Goal: Task Accomplishment & Management: Manage account settings

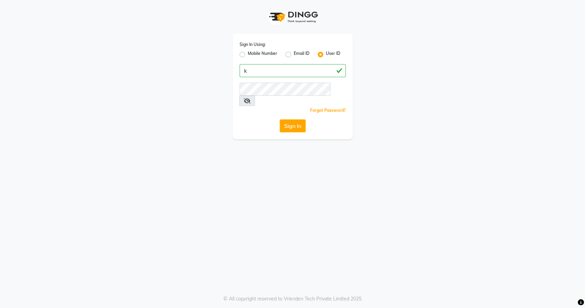
type input "k3"
paste input "k3wellness"
type input "k3wellness"
click at [269, 80] on div "Sign In Using: Mobile Number Email ID User ID k3wellness Remember me Forgot Pas…" at bounding box center [293, 86] width 120 height 105
click at [293, 119] on button "Sign In" at bounding box center [293, 125] width 26 height 13
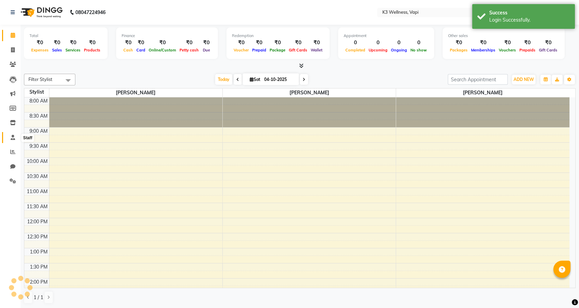
click at [14, 136] on icon at bounding box center [13, 137] width 4 height 5
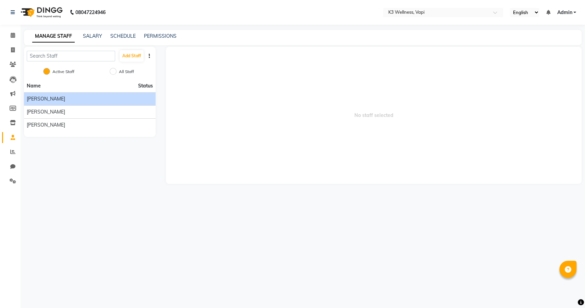
click at [35, 99] on span "[PERSON_NAME]" at bounding box center [46, 98] width 38 height 7
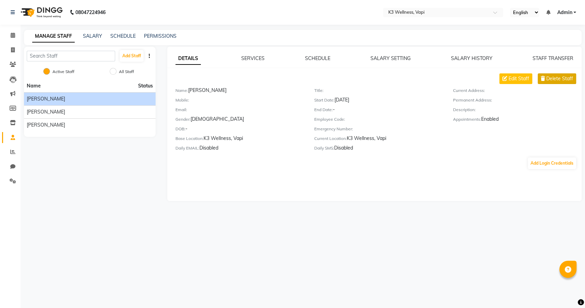
click at [555, 79] on span "Delete Staff" at bounding box center [559, 78] width 27 height 7
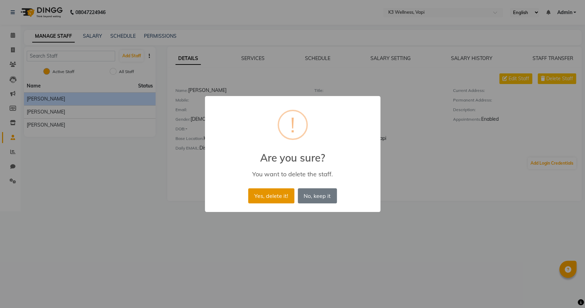
click at [274, 191] on button "Yes, delete it!" at bounding box center [271, 195] width 46 height 15
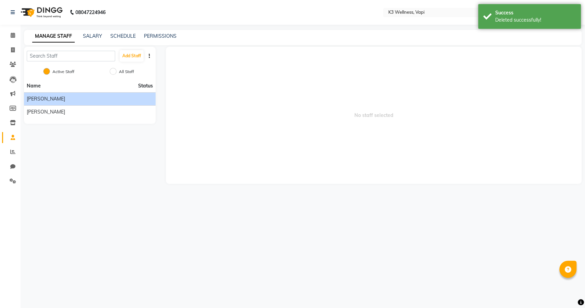
click at [50, 98] on span "[PERSON_NAME]" at bounding box center [46, 98] width 38 height 7
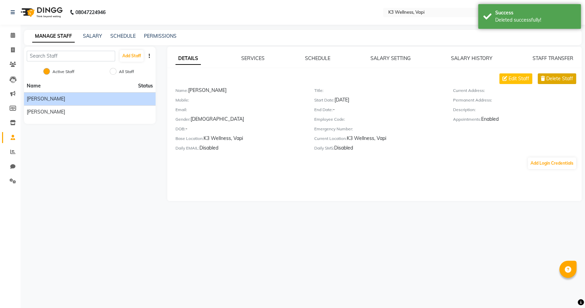
click at [562, 77] on span "Delete Staff" at bounding box center [559, 78] width 27 height 7
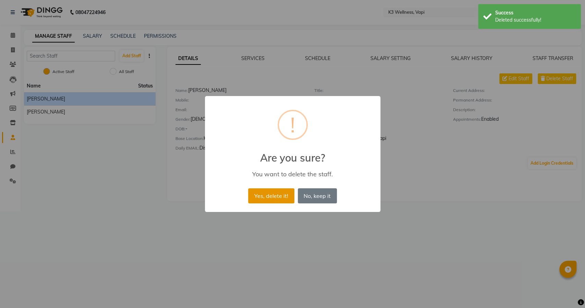
click at [276, 192] on button "Yes, delete it!" at bounding box center [271, 195] width 46 height 15
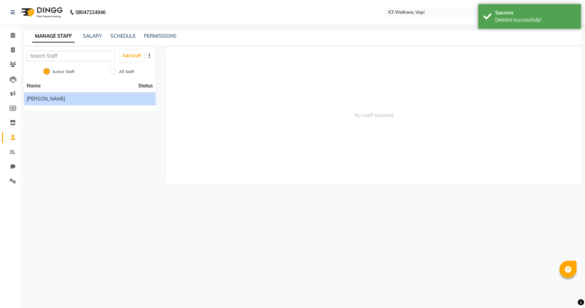
click at [57, 100] on div "[PERSON_NAME]" at bounding box center [90, 98] width 126 height 7
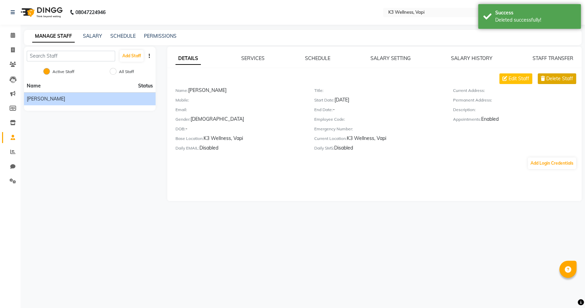
click at [561, 79] on span "Delete Staff" at bounding box center [559, 78] width 27 height 7
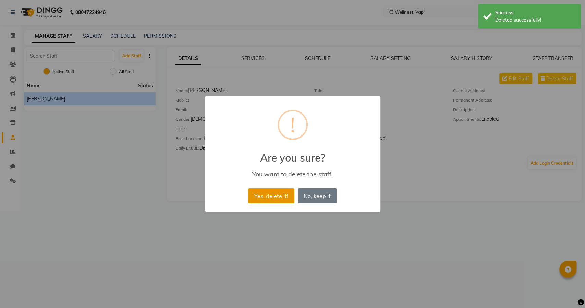
click at [268, 196] on button "Yes, delete it!" at bounding box center [271, 195] width 46 height 15
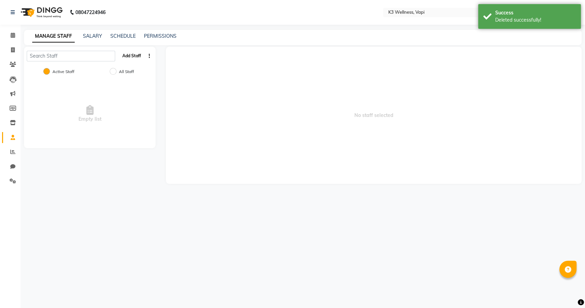
click at [129, 56] on button "Add Staff" at bounding box center [132, 56] width 24 height 12
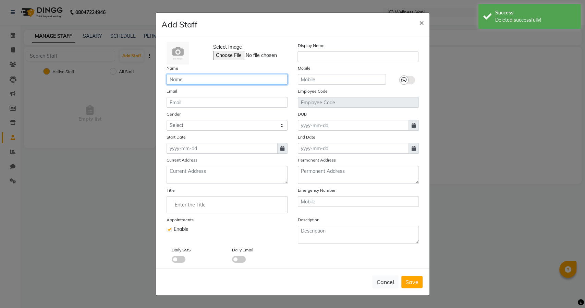
click at [215, 81] on input "text" at bounding box center [227, 79] width 121 height 11
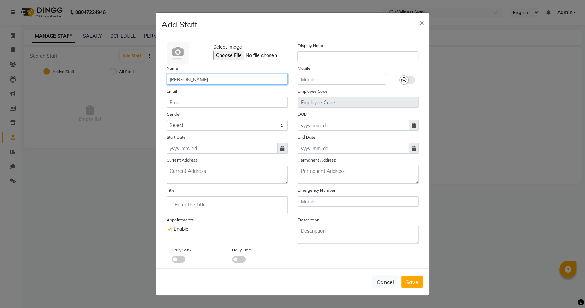
type input "[PERSON_NAME]"
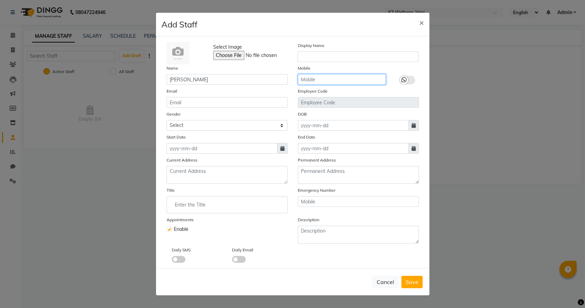
click at [339, 78] on input "text" at bounding box center [342, 79] width 88 height 11
type input "9837867062"
click at [280, 151] on span at bounding box center [282, 148] width 10 height 11
select select "10"
select select "2025"
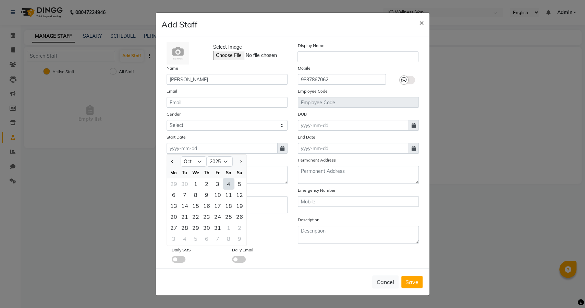
click at [228, 183] on div "4" at bounding box center [228, 183] width 11 height 11
type input "04-10-2025"
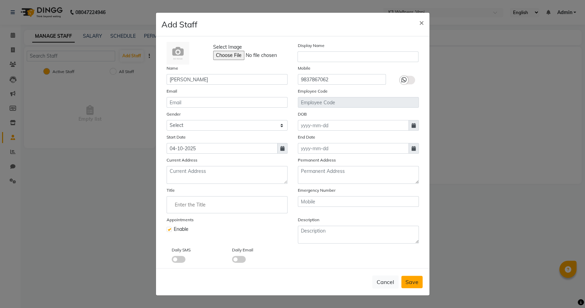
click at [407, 279] on span "Save" at bounding box center [411, 281] width 13 height 7
checkbox input "false"
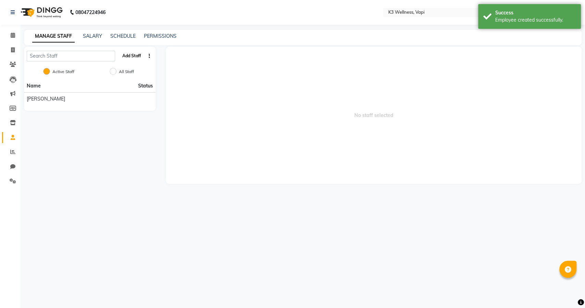
click at [134, 53] on button "Add Staff" at bounding box center [132, 56] width 24 height 12
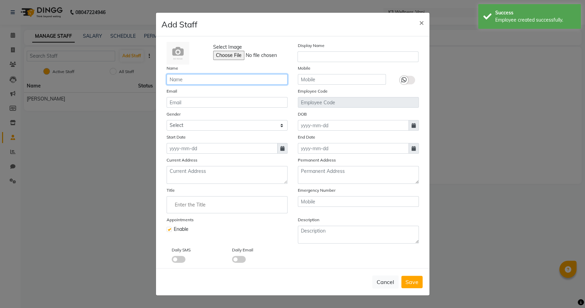
click at [216, 78] on input "text" at bounding box center [227, 79] width 121 height 11
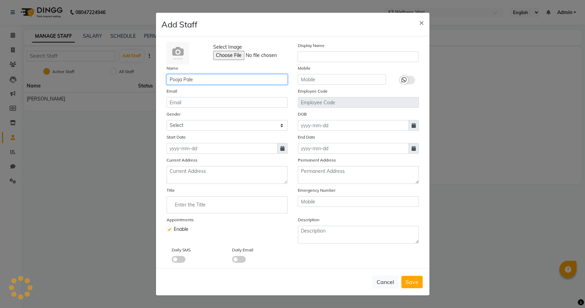
type input "Pooja Pale"
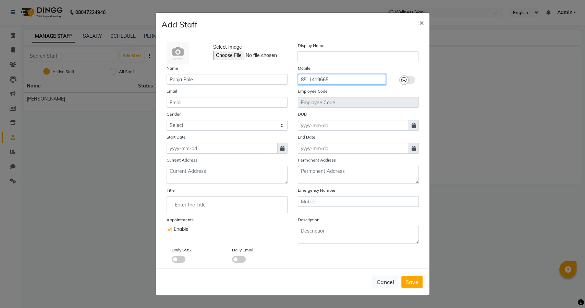
type input "8511419665"
click at [282, 151] on span at bounding box center [282, 148] width 10 height 11
select select "10"
select select "2025"
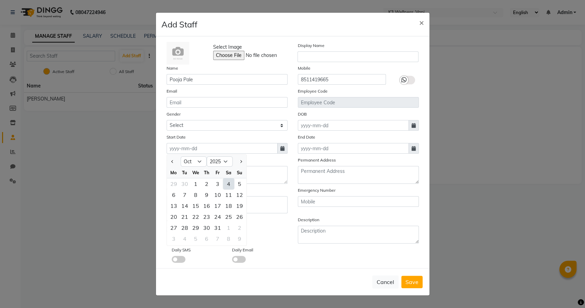
click at [225, 183] on div "4" at bounding box center [228, 183] width 11 height 11
type input "04-10-2025"
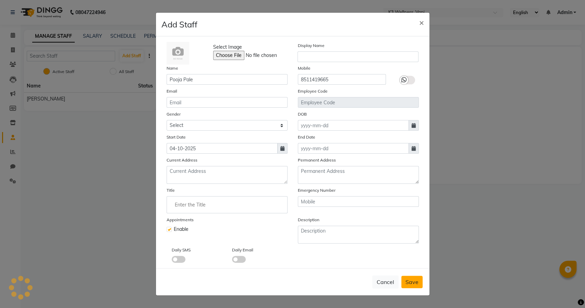
click at [409, 279] on span "Save" at bounding box center [411, 281] width 13 height 7
checkbox input "false"
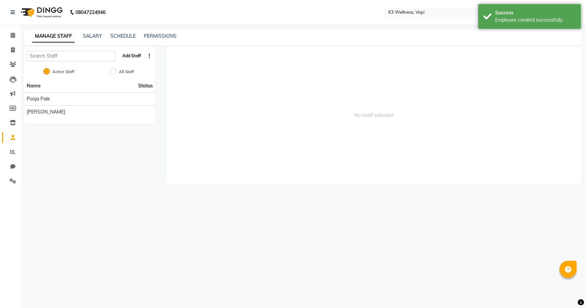
click at [137, 58] on button "Add Staff" at bounding box center [132, 56] width 24 height 12
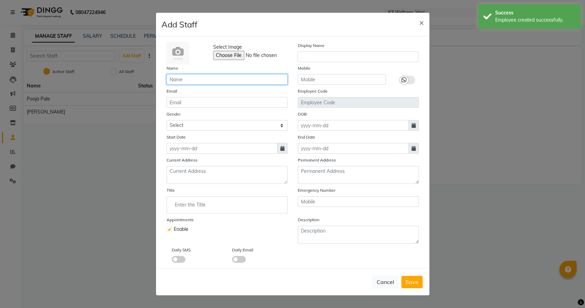
click at [203, 79] on input "text" at bounding box center [227, 79] width 121 height 11
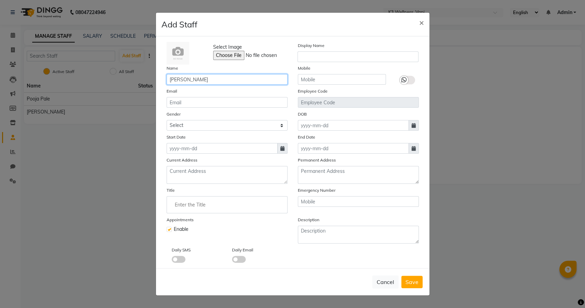
type input "[PERSON_NAME]"
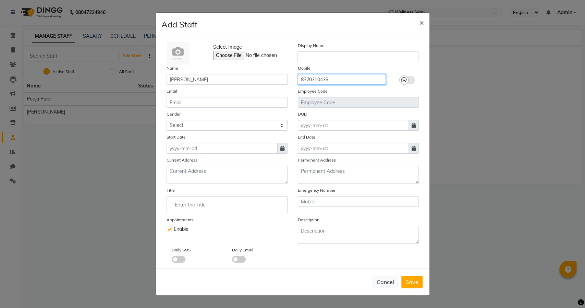
type input "8320310439"
click at [284, 148] on icon at bounding box center [282, 148] width 4 height 5
select select "10"
select select "2025"
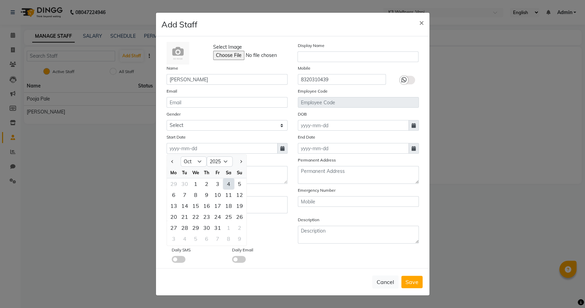
click at [227, 185] on div "4" at bounding box center [228, 183] width 11 height 11
type input "04-10-2025"
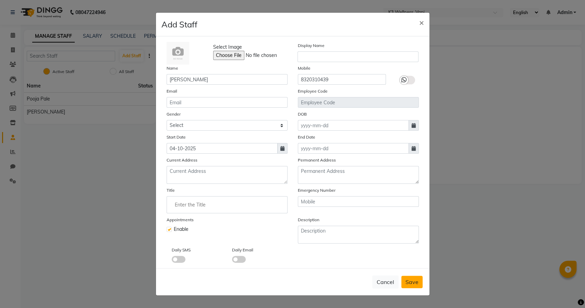
click at [409, 279] on span "Save" at bounding box center [411, 281] width 13 height 7
checkbox input "false"
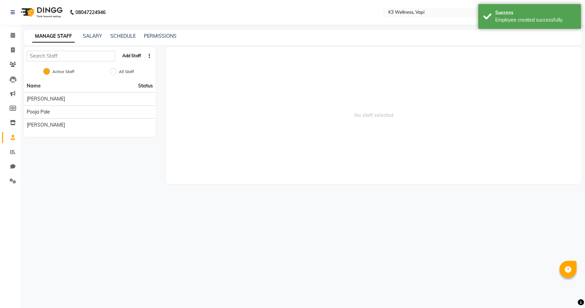
click at [132, 57] on button "Add Staff" at bounding box center [132, 56] width 24 height 12
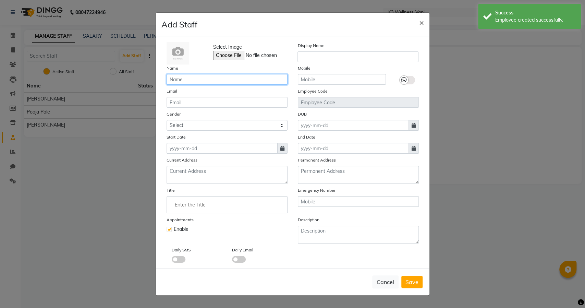
click at [208, 80] on input "text" at bounding box center [227, 79] width 121 height 11
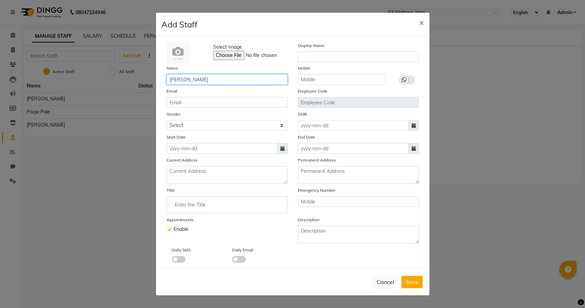
type input "[PERSON_NAME]"
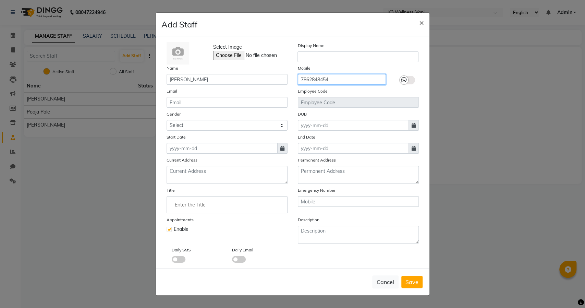
type input "7862848454"
click at [282, 149] on icon at bounding box center [282, 148] width 4 height 5
select select "10"
select select "2025"
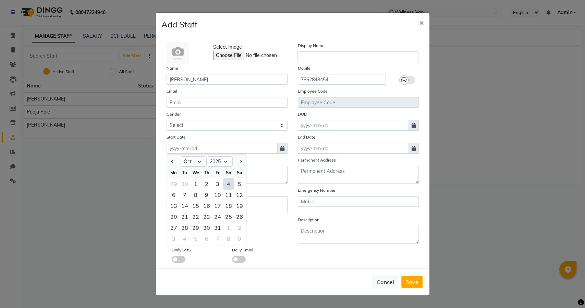
click at [226, 185] on div "4" at bounding box center [228, 183] width 11 height 11
type input "04-10-2025"
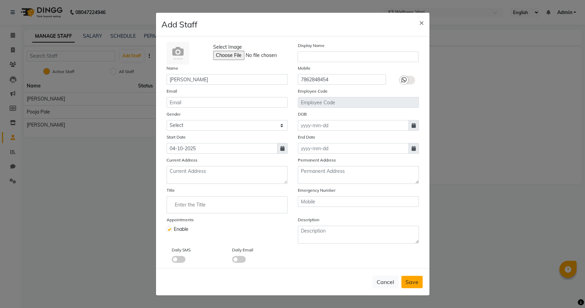
click at [410, 278] on span "Save" at bounding box center [411, 281] width 13 height 7
checkbox input "false"
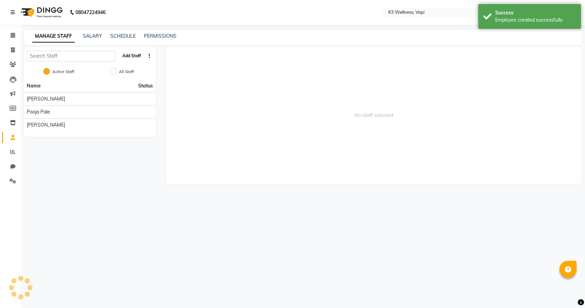
click at [138, 55] on button "Add Staff" at bounding box center [132, 56] width 24 height 12
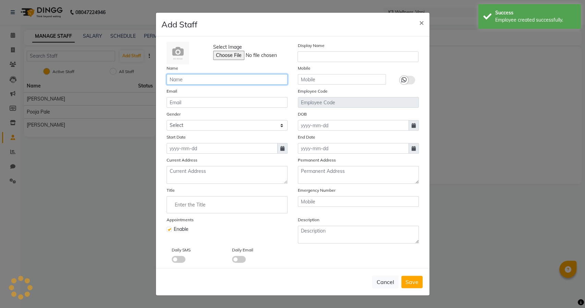
click at [202, 79] on input "text" at bounding box center [227, 79] width 121 height 11
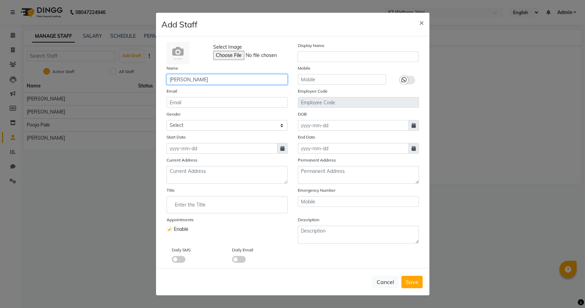
type input "[PERSON_NAME]"
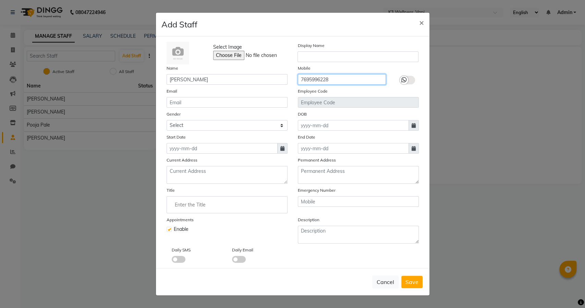
type input "7695996228"
click at [281, 147] on icon at bounding box center [282, 148] width 4 height 5
select select "10"
select select "2025"
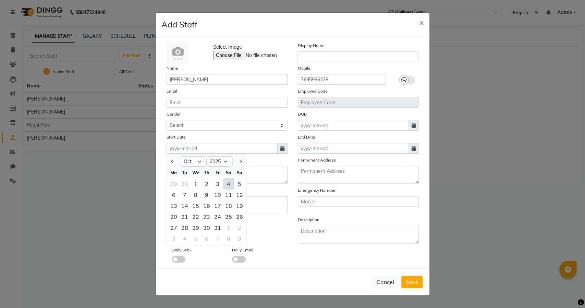
click at [226, 182] on div "4" at bounding box center [228, 183] width 11 height 11
type input "04-10-2025"
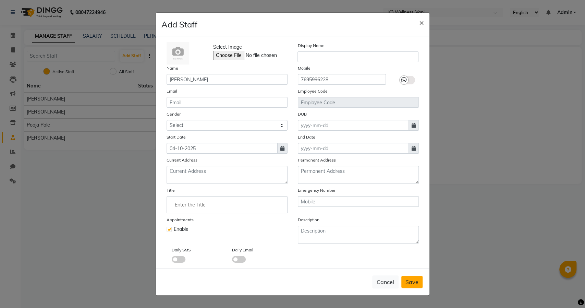
click at [417, 281] on span "Save" at bounding box center [411, 281] width 13 height 7
checkbox input "false"
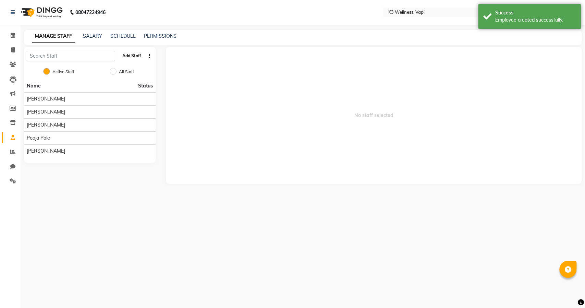
click at [133, 59] on button "Add Staff" at bounding box center [132, 56] width 24 height 12
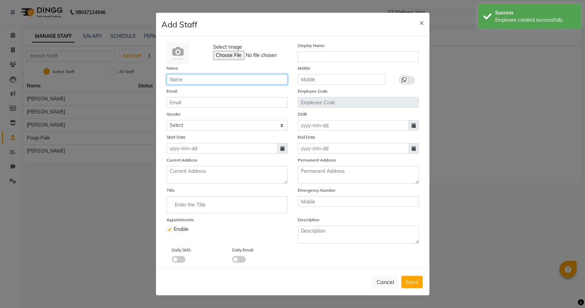
click at [197, 81] on input "text" at bounding box center [227, 79] width 121 height 11
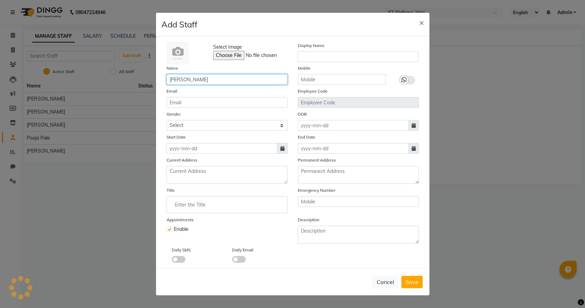
type input "[PERSON_NAME]"
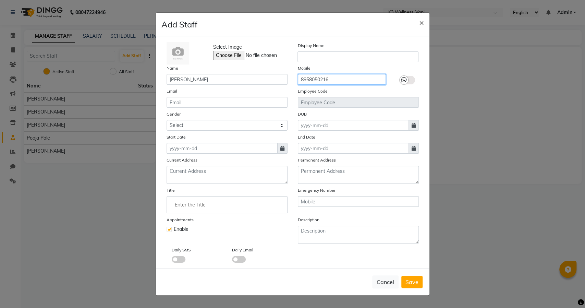
type input "8958050216"
click at [281, 151] on span at bounding box center [282, 148] width 10 height 11
select select "10"
select select "2025"
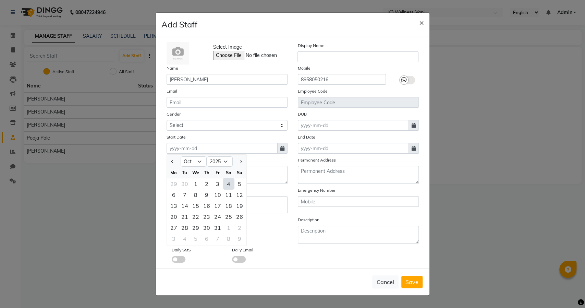
click at [230, 184] on div "4" at bounding box center [228, 183] width 11 height 11
type input "04-10-2025"
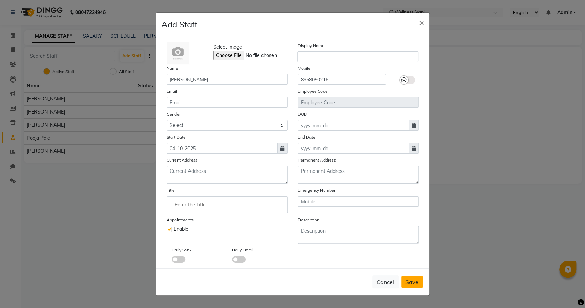
click at [411, 281] on span "Save" at bounding box center [411, 281] width 13 height 7
checkbox input "false"
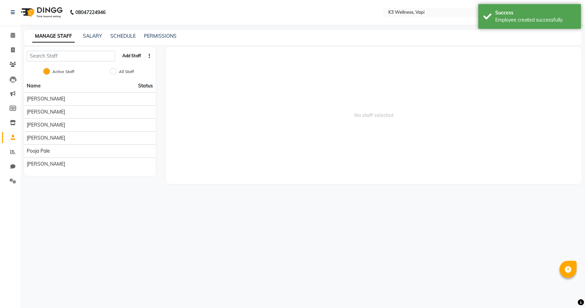
click at [133, 55] on button "Add Staff" at bounding box center [132, 56] width 24 height 12
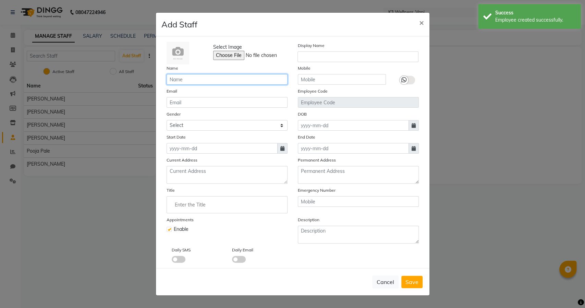
click at [188, 84] on input "text" at bounding box center [227, 79] width 121 height 11
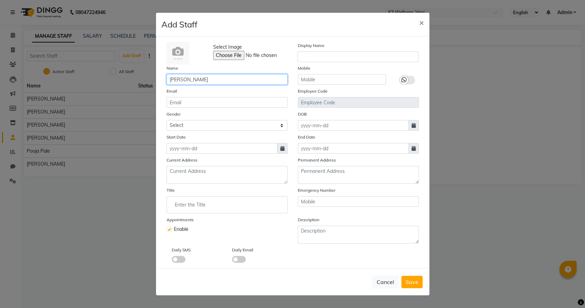
type input "[PERSON_NAME]"
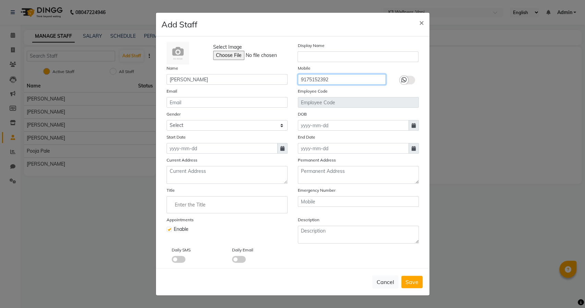
type input "9175152392"
click at [281, 147] on icon at bounding box center [282, 148] width 4 height 5
select select "10"
select select "2025"
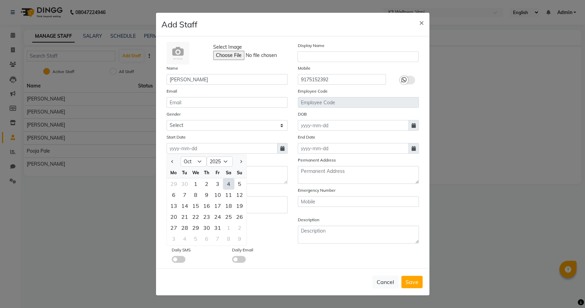
click at [226, 185] on div "4" at bounding box center [228, 183] width 11 height 11
type input "04-10-2025"
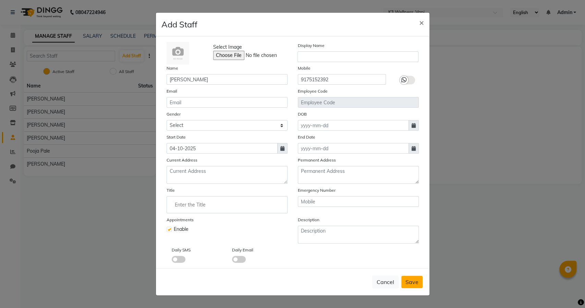
click at [411, 283] on span "Save" at bounding box center [411, 281] width 13 height 7
checkbox input "false"
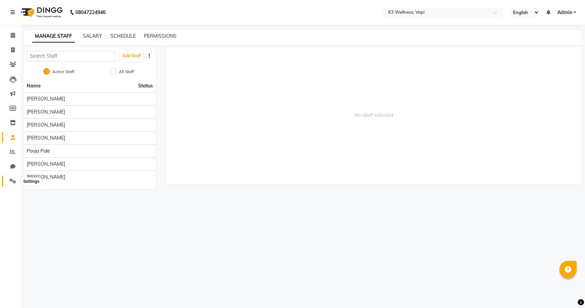
click at [8, 181] on span at bounding box center [13, 181] width 12 height 8
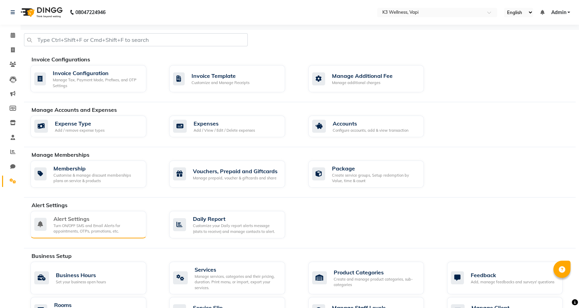
click at [76, 226] on div "Turn ON/OFF SMS and Email Alerts for appointments, OTPs, promotions, etc." at bounding box center [96, 228] width 87 height 11
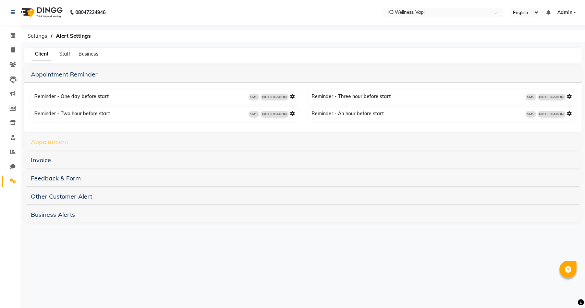
click at [52, 145] on link "Appointment" at bounding box center [49, 142] width 37 height 8
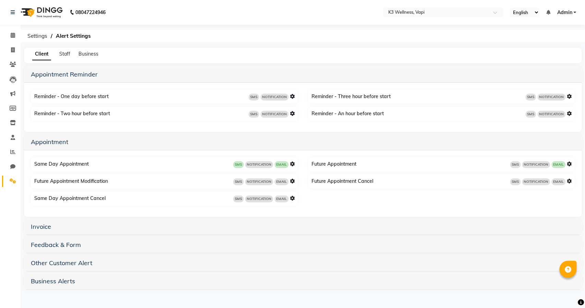
click at [569, 163] on icon at bounding box center [569, 163] width 5 height 5
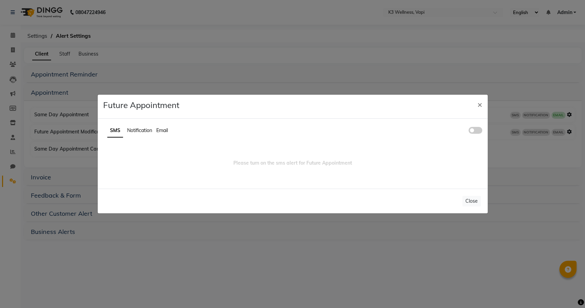
click at [471, 130] on span at bounding box center [475, 130] width 14 height 7
click at [468, 131] on input "checkbox" at bounding box center [468, 131] width 0 height 0
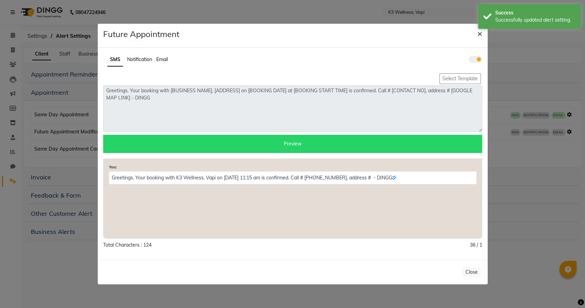
click at [481, 36] on span "×" at bounding box center [479, 33] width 5 height 10
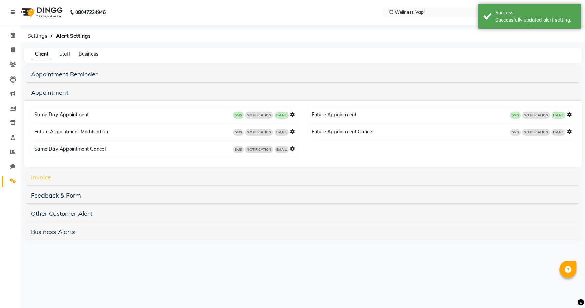
click at [38, 179] on link "Invoice" at bounding box center [41, 177] width 20 height 8
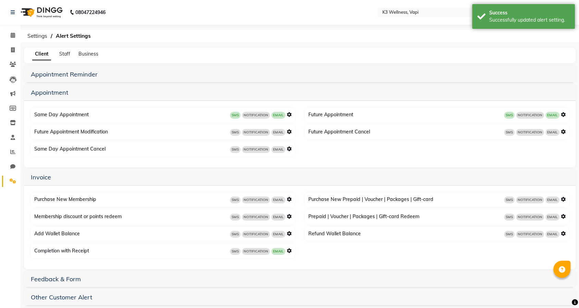
click at [289, 250] on icon at bounding box center [289, 250] width 5 height 5
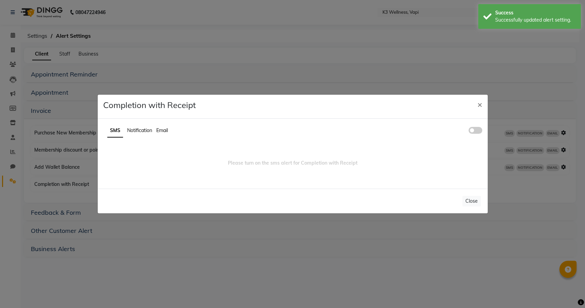
click at [472, 126] on ul "SMS Notification Email" at bounding box center [292, 130] width 379 height 13
click at [480, 131] on span at bounding box center [475, 130] width 14 height 7
click at [468, 131] on input "checkbox" at bounding box center [468, 131] width 0 height 0
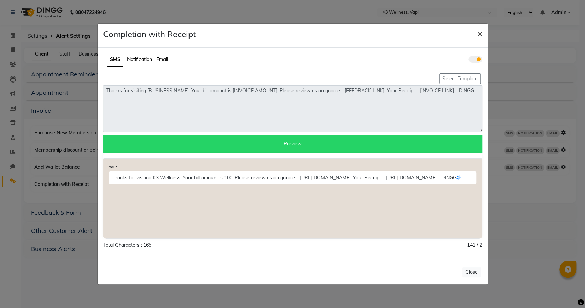
click at [480, 34] on span "×" at bounding box center [479, 33] width 5 height 10
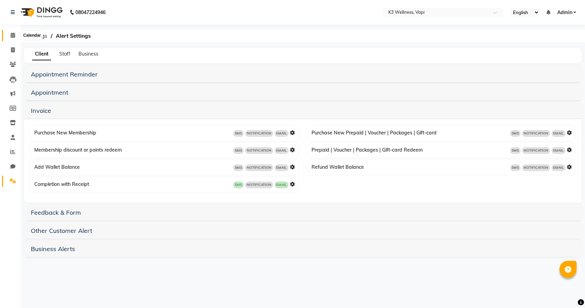
click at [11, 37] on icon at bounding box center [13, 35] width 4 height 5
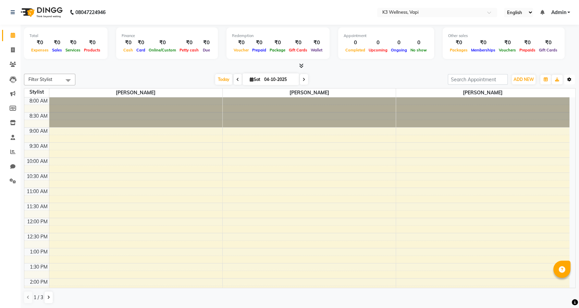
click at [573, 81] on button "Toggle Dropdown" at bounding box center [569, 80] width 11 height 10
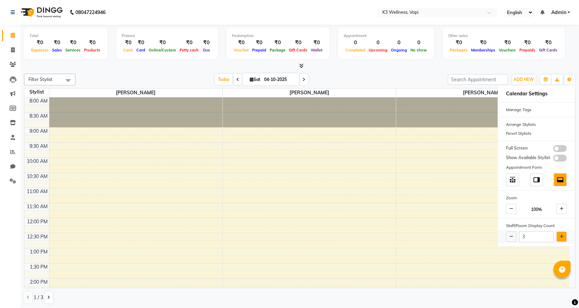
click at [563, 234] on button at bounding box center [561, 236] width 10 height 10
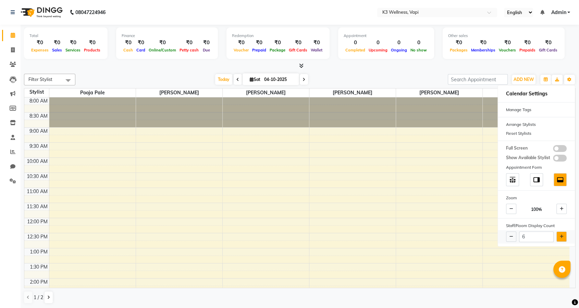
click at [563, 234] on button at bounding box center [561, 236] width 10 height 10
type input "7"
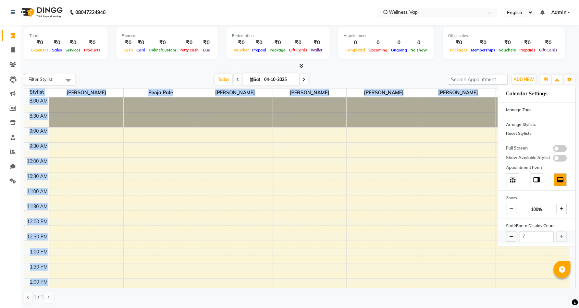
click at [563, 234] on div "7" at bounding box center [536, 236] width 77 height 13
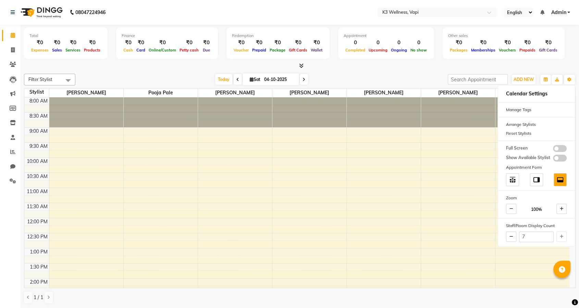
click at [541, 91] on h6 "Calendar Settings" at bounding box center [536, 93] width 77 height 11
click at [560, 13] on span "Admin" at bounding box center [558, 12] width 15 height 7
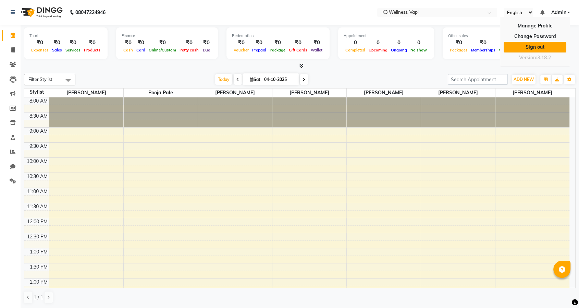
click at [541, 46] on link "Sign out" at bounding box center [535, 47] width 63 height 11
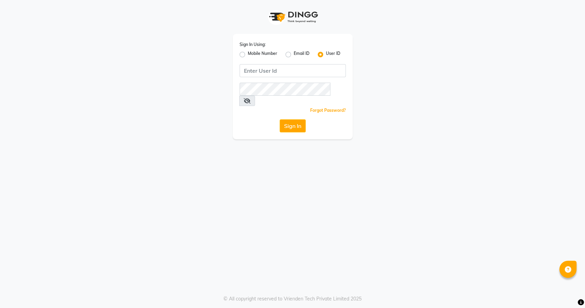
click at [248, 57] on label "Mobile Number" at bounding box center [262, 54] width 29 height 8
click at [248, 55] on input "Mobile Number" at bounding box center [250, 52] width 4 height 4
radio input "true"
radio input "false"
click at [283, 75] on input "Username" at bounding box center [303, 70] width 83 height 13
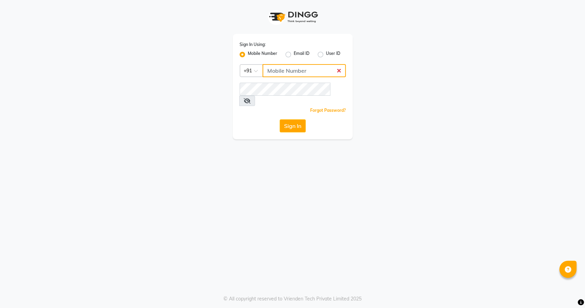
type input "8484885741"
click at [285, 119] on button "Sign In" at bounding box center [293, 125] width 26 height 13
